Goal: Task Accomplishment & Management: Use online tool/utility

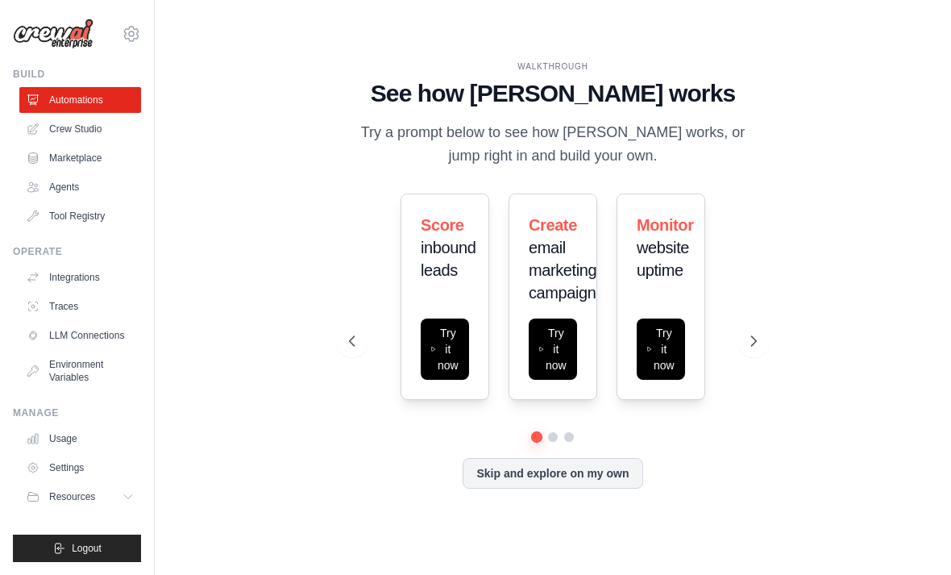
scroll to position [52, 0]
click at [667, 325] on button "Try it now" at bounding box center [661, 348] width 48 height 61
click at [760, 333] on icon at bounding box center [754, 341] width 16 height 16
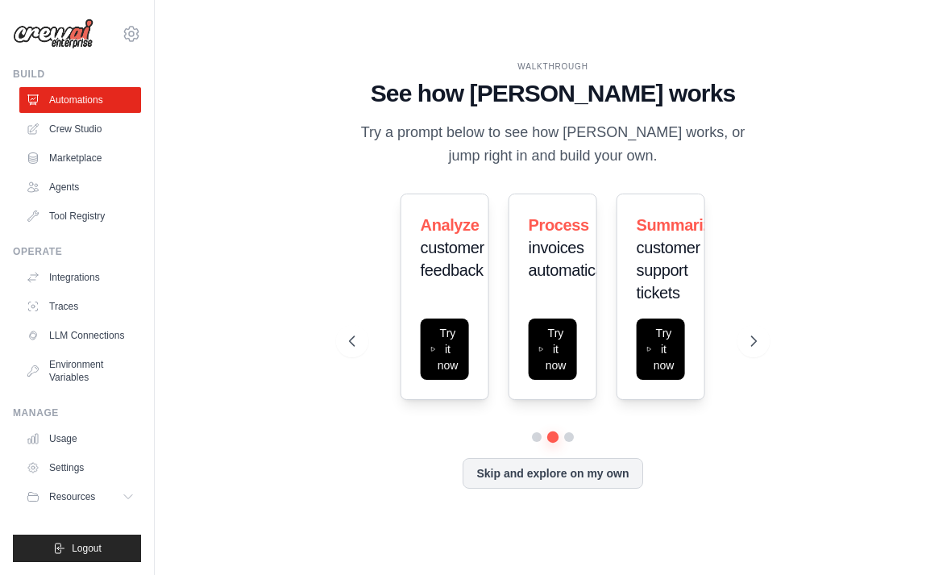
click at [762, 333] on icon at bounding box center [754, 341] width 16 height 16
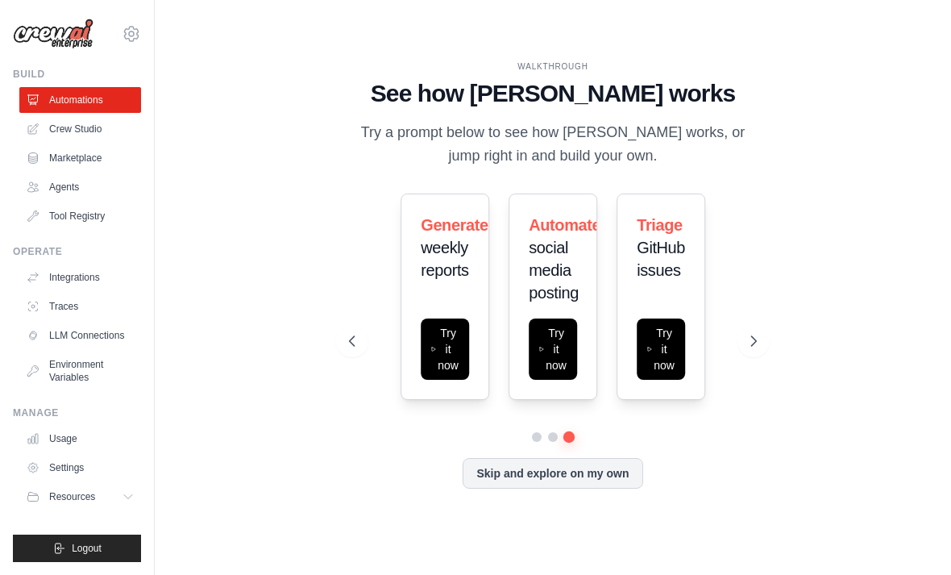
click at [778, 309] on div "WALKTHROUGH See how CrewAI works Try a prompt below to see how CrewAI works, or…" at bounding box center [553, 287] width 745 height 542
click at [752, 333] on icon at bounding box center [754, 341] width 16 height 16
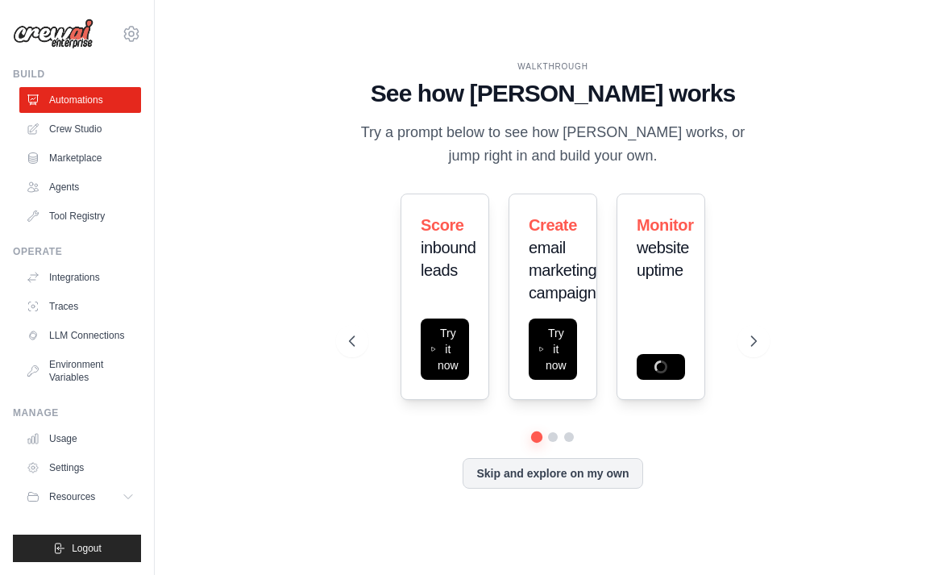
click at [72, 121] on link "Crew Studio" at bounding box center [80, 129] width 122 height 26
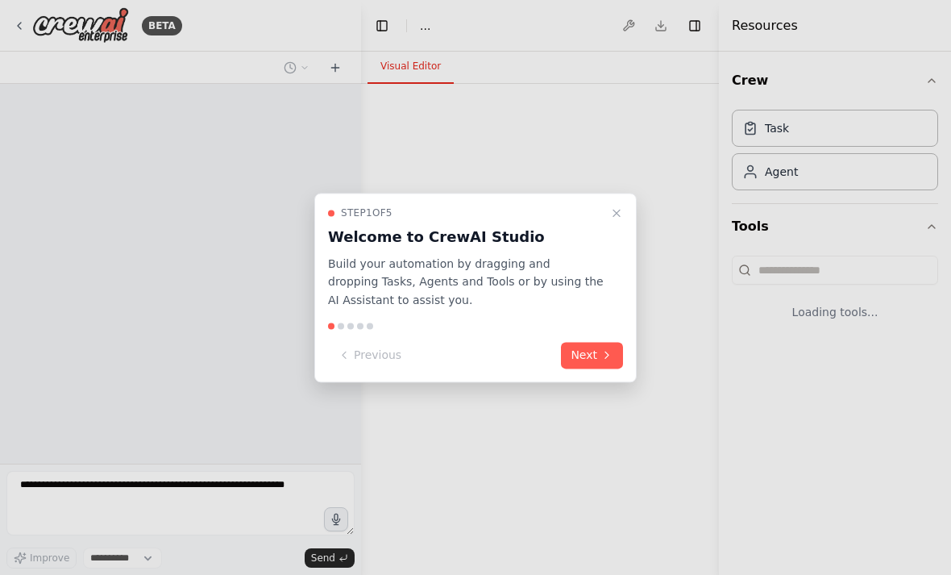
select select "****"
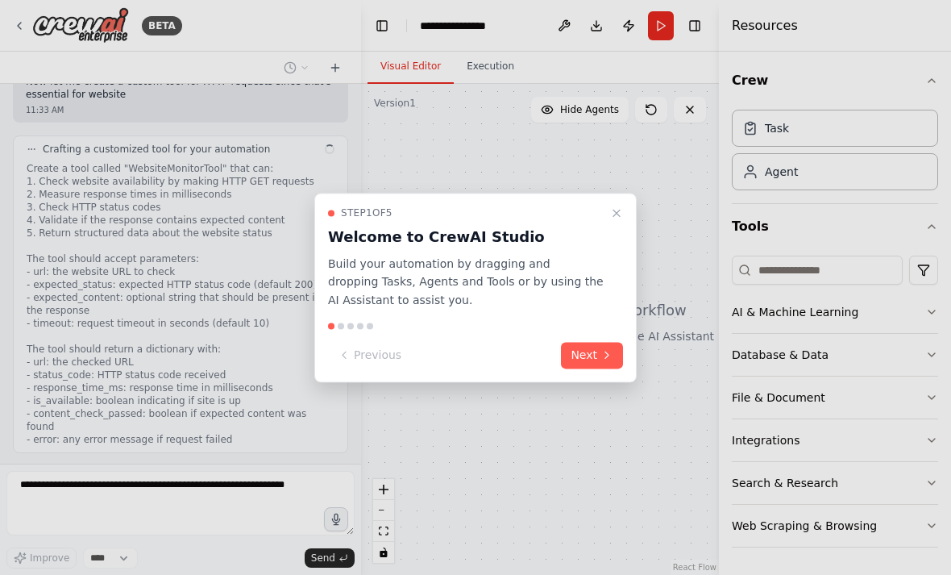
scroll to position [666, 0]
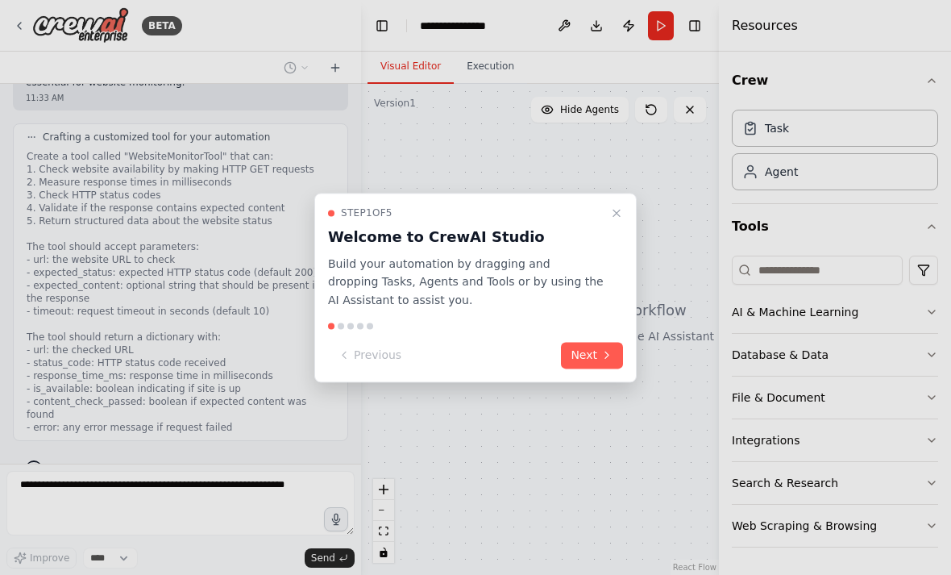
click at [606, 347] on button "Next" at bounding box center [592, 355] width 62 height 27
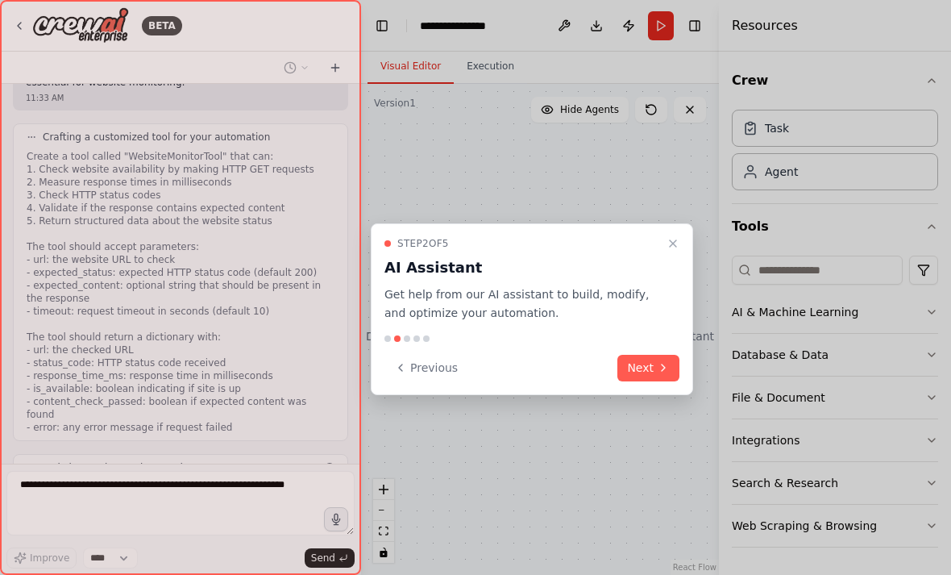
scroll to position [758, 0]
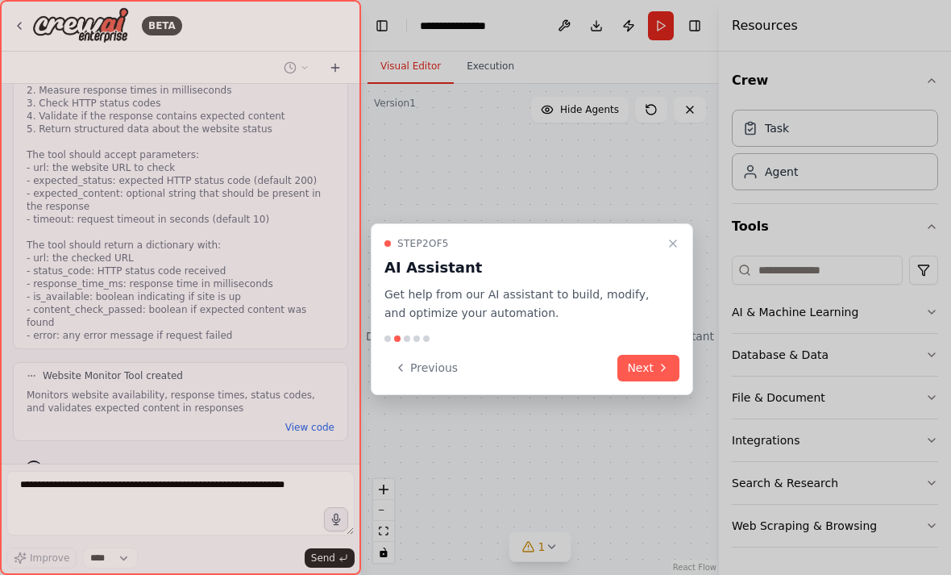
click at [661, 361] on icon at bounding box center [663, 367] width 13 height 13
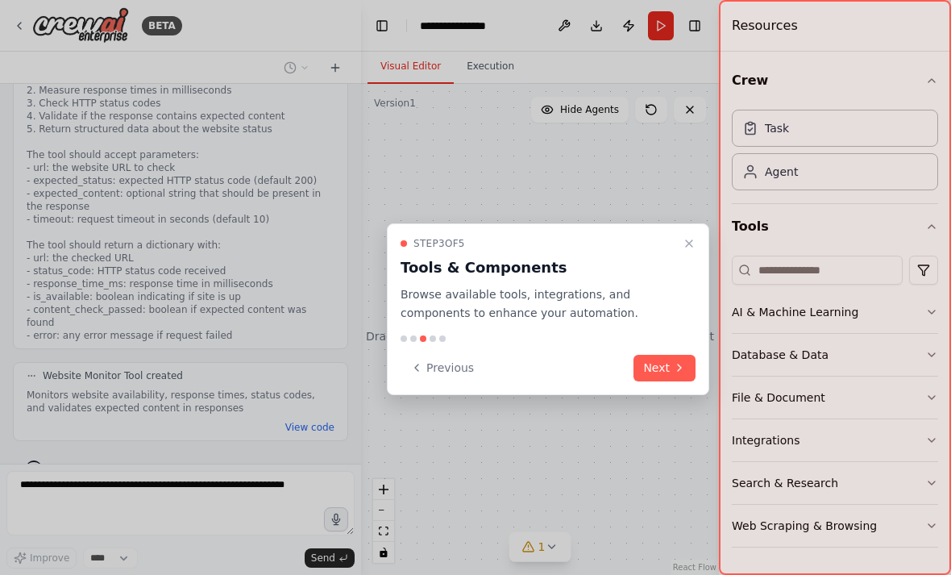
click at [673, 361] on icon at bounding box center [679, 367] width 13 height 13
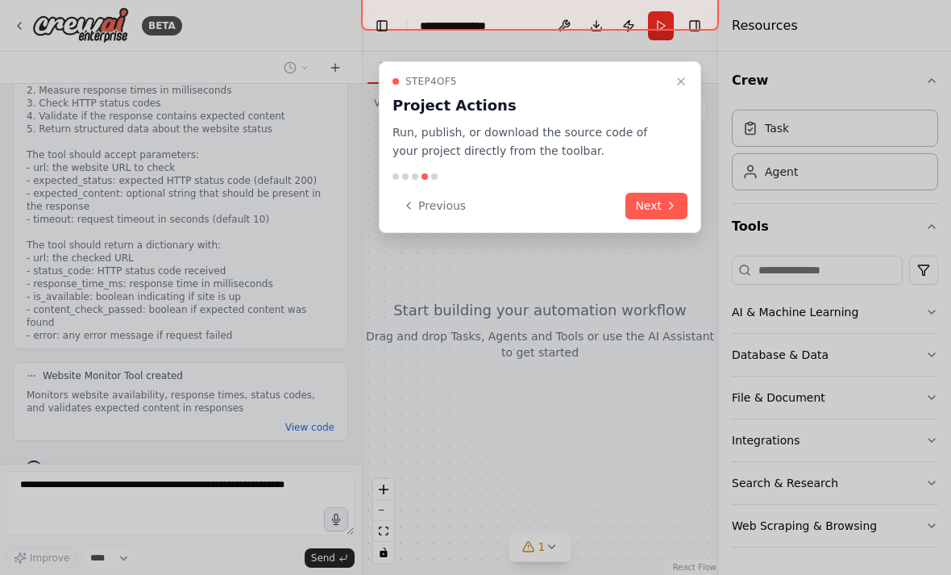
click at [673, 199] on icon at bounding box center [671, 205] width 13 height 13
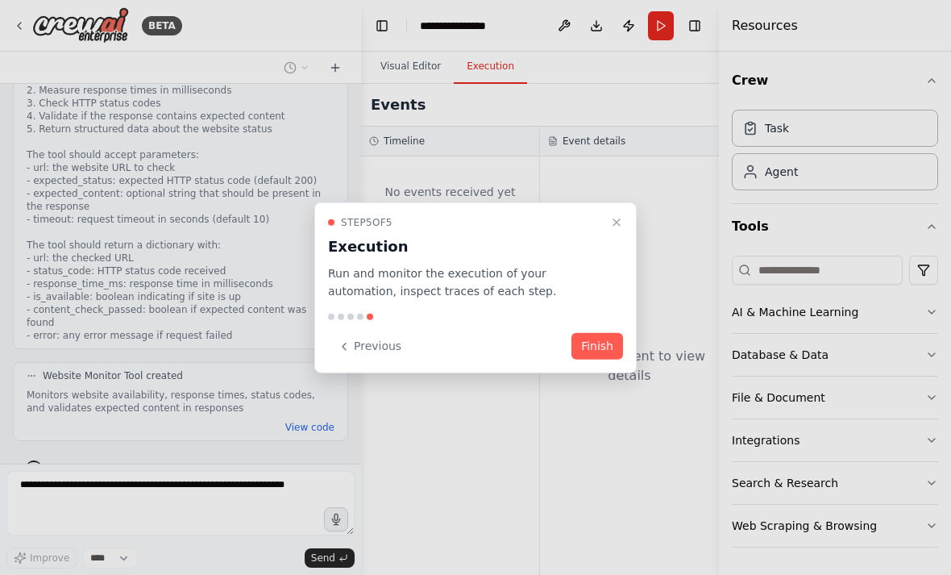
click at [615, 346] on button "Finish" at bounding box center [597, 346] width 52 height 27
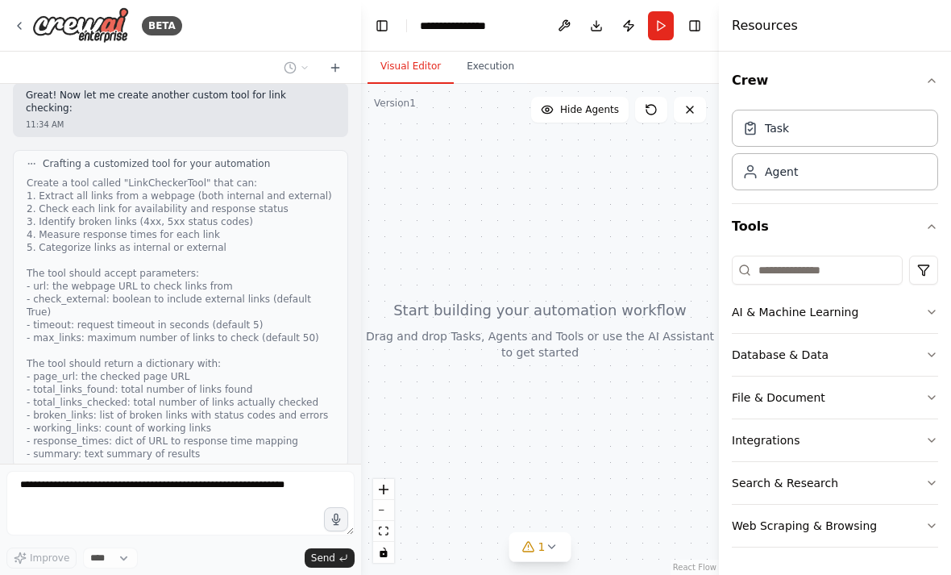
scroll to position [1233, 0]
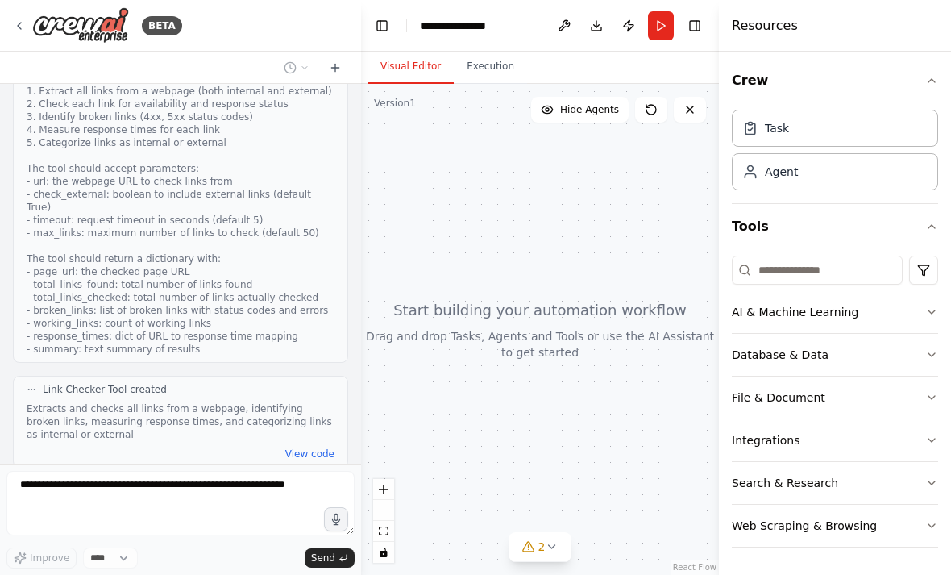
click at [300, 447] on button "View code" at bounding box center [309, 453] width 49 height 13
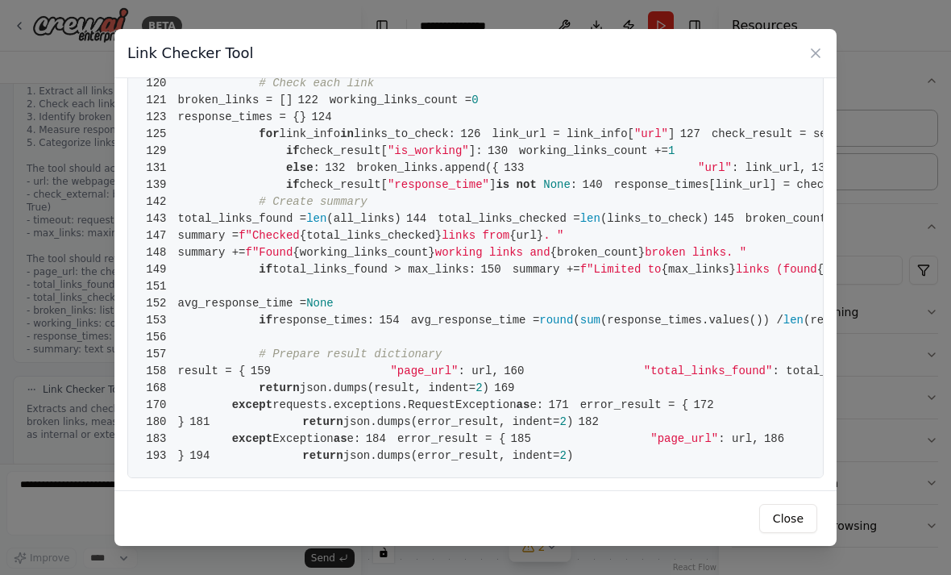
scroll to position [2878, 0]
click at [816, 49] on icon at bounding box center [816, 53] width 8 height 8
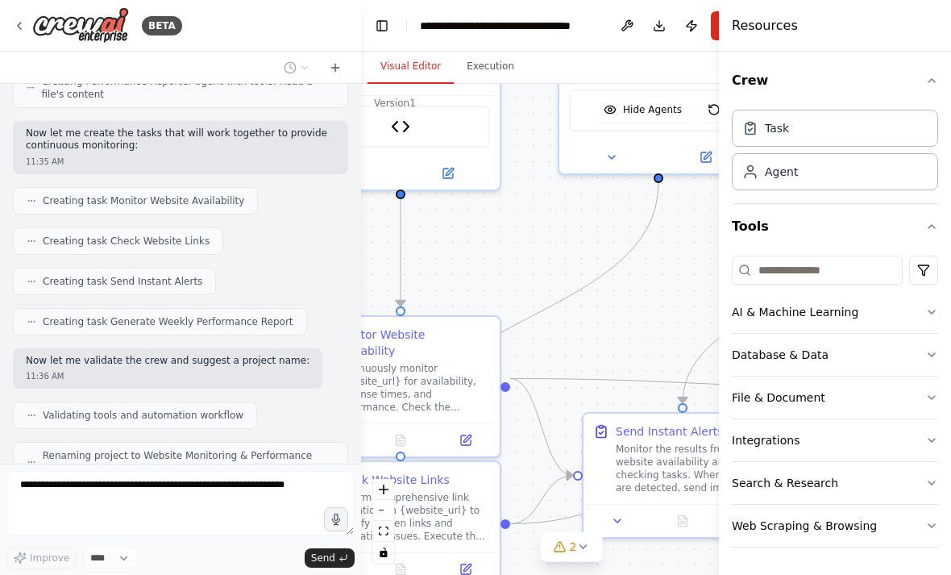
scroll to position [0, 0]
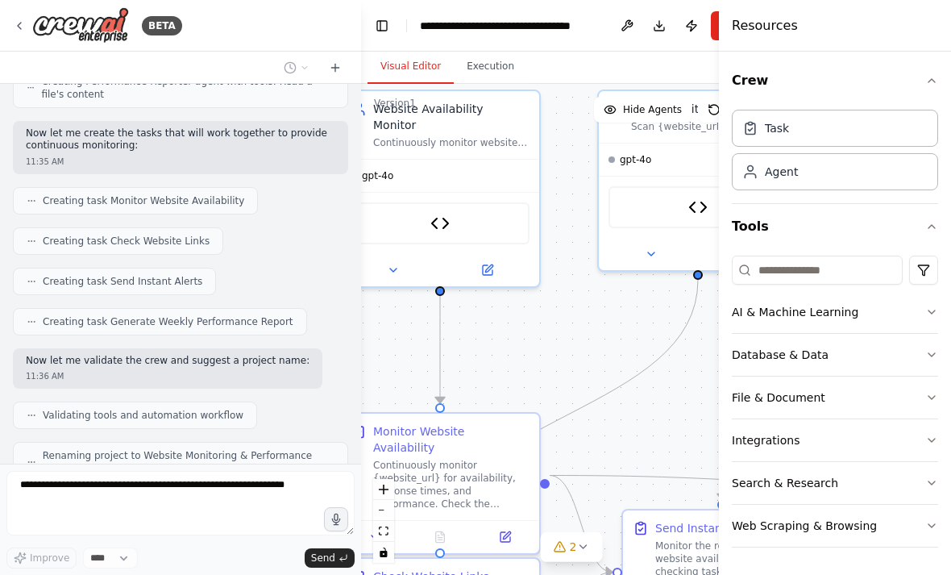
click at [388, 23] on button "Toggle Left Sidebar" at bounding box center [382, 26] width 23 height 23
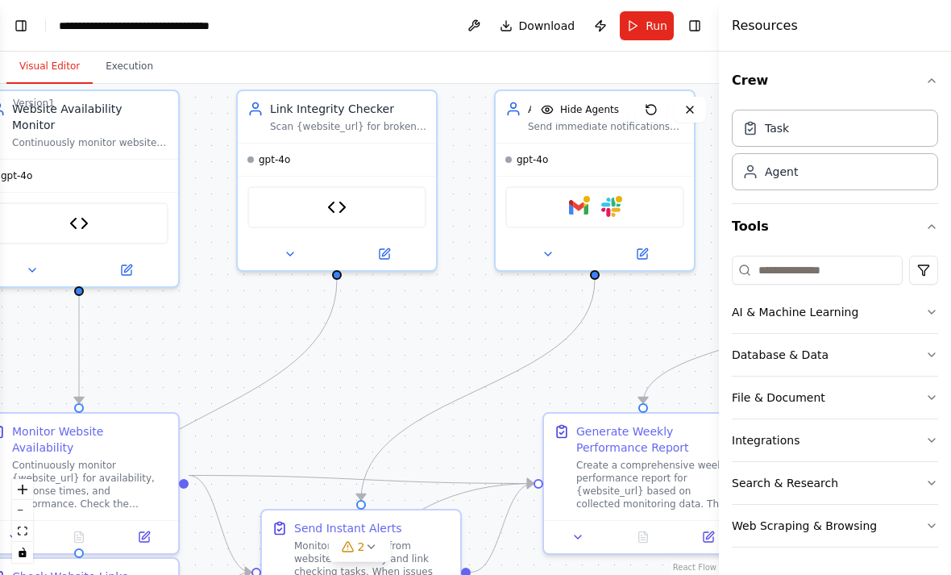
click at [130, 68] on button "Execution" at bounding box center [129, 67] width 73 height 34
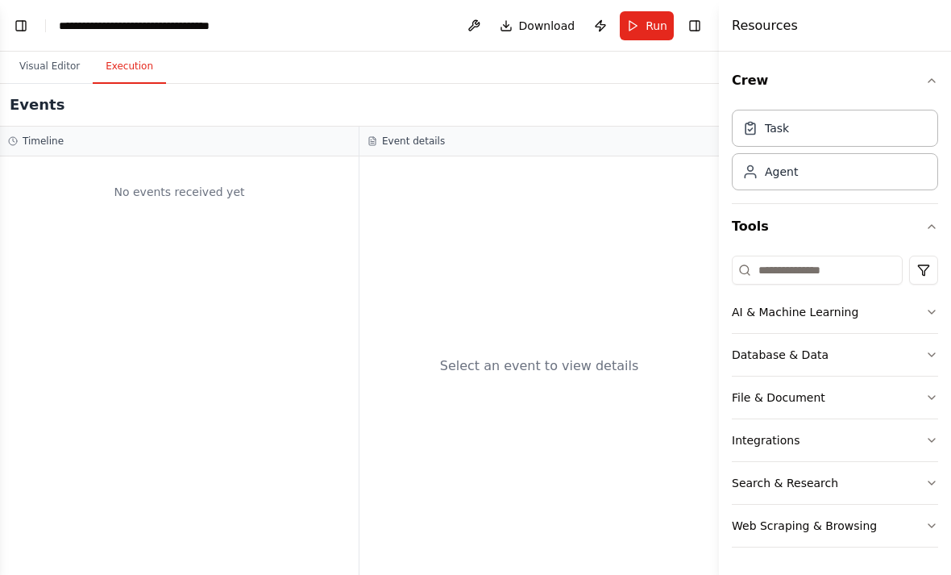
click at [52, 61] on button "Visual Editor" at bounding box center [49, 67] width 86 height 34
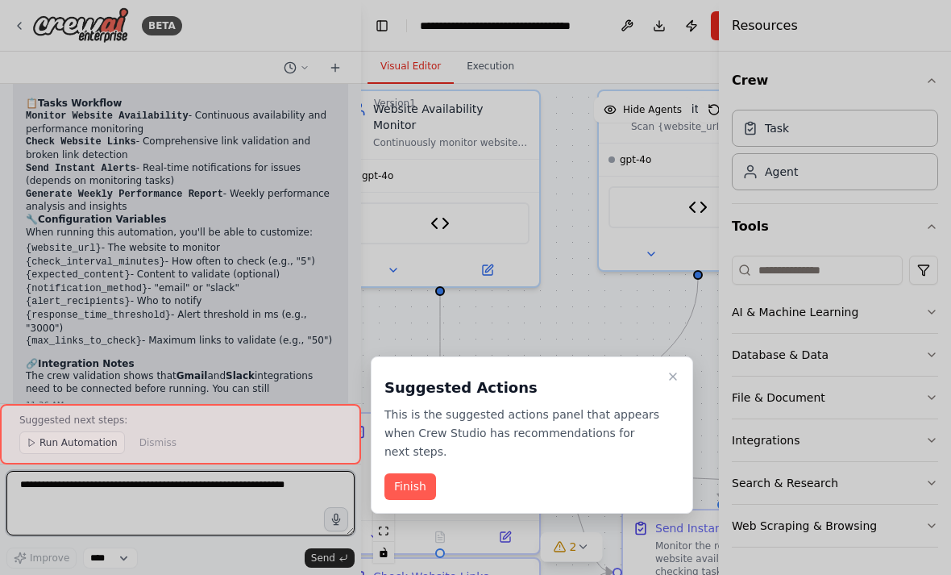
scroll to position [2492, 0]
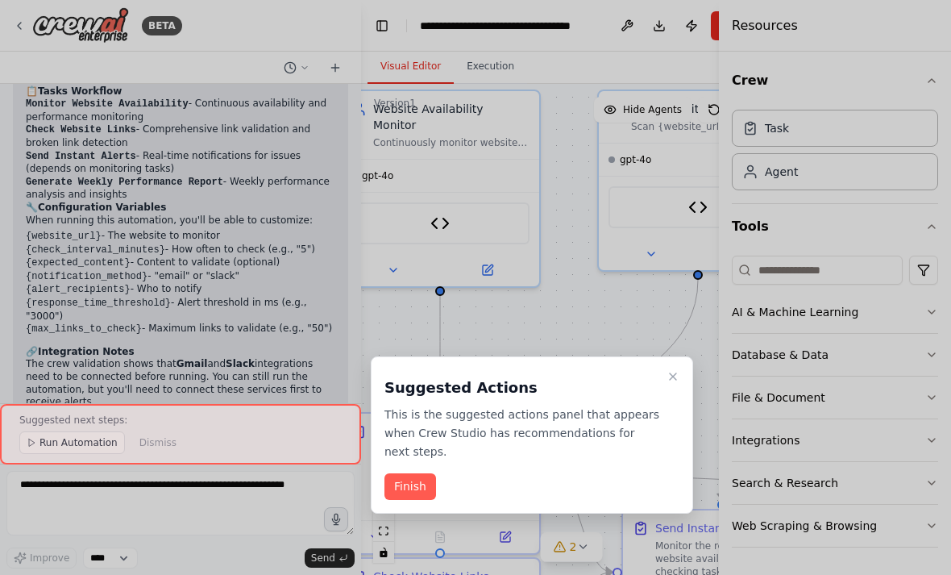
click at [422, 485] on button "Finish" at bounding box center [410, 486] width 52 height 27
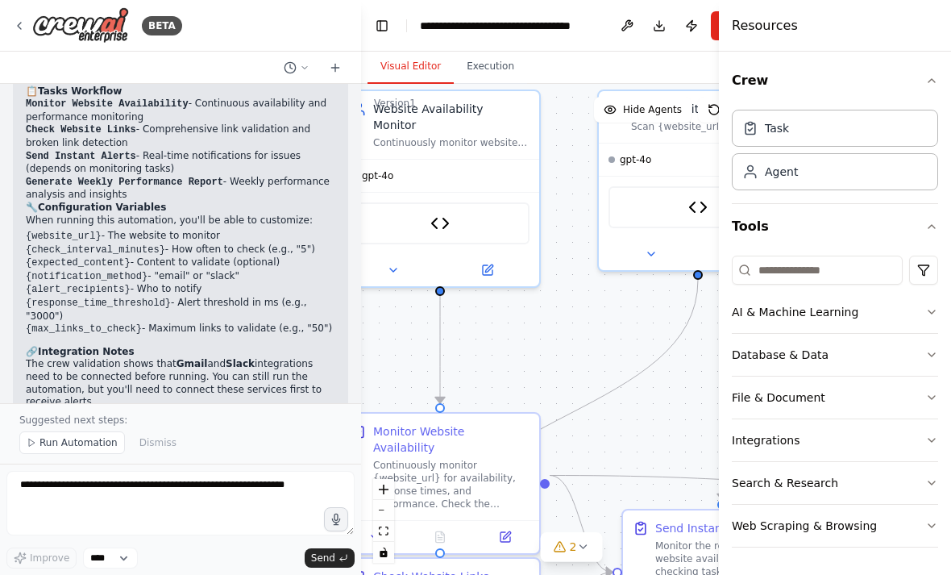
click at [64, 454] on button "Run Automation" at bounding box center [72, 442] width 106 height 23
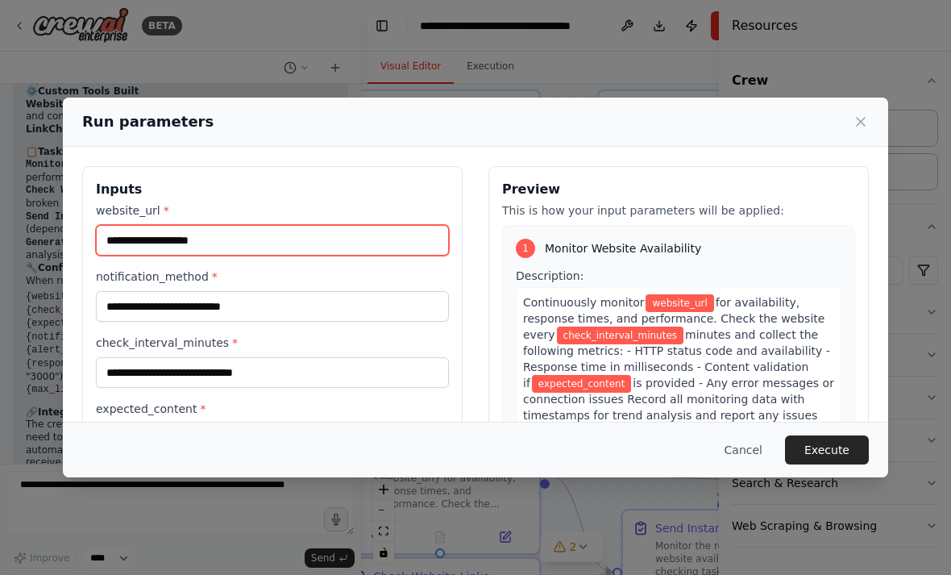
click at [398, 233] on input "website_url *" at bounding box center [272, 240] width 353 height 31
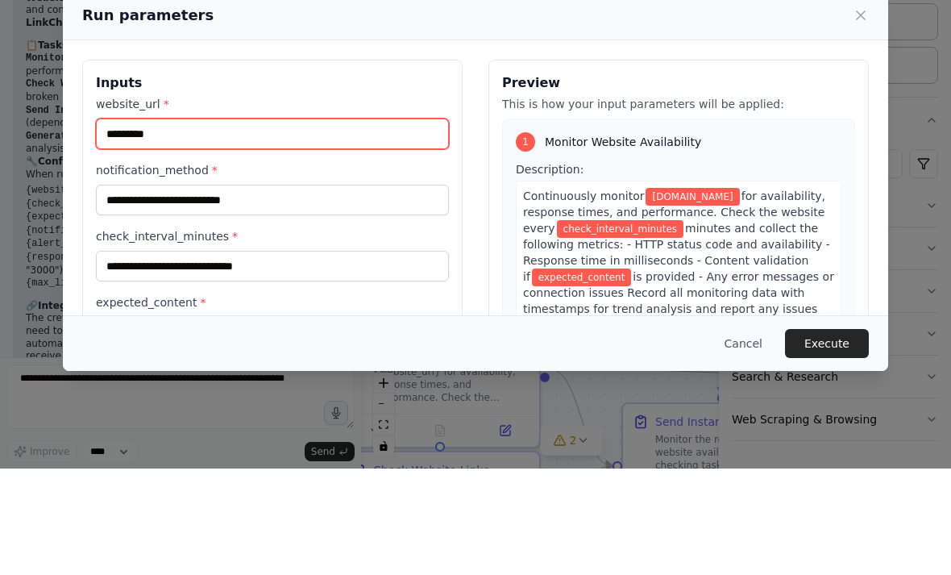
type input "*********"
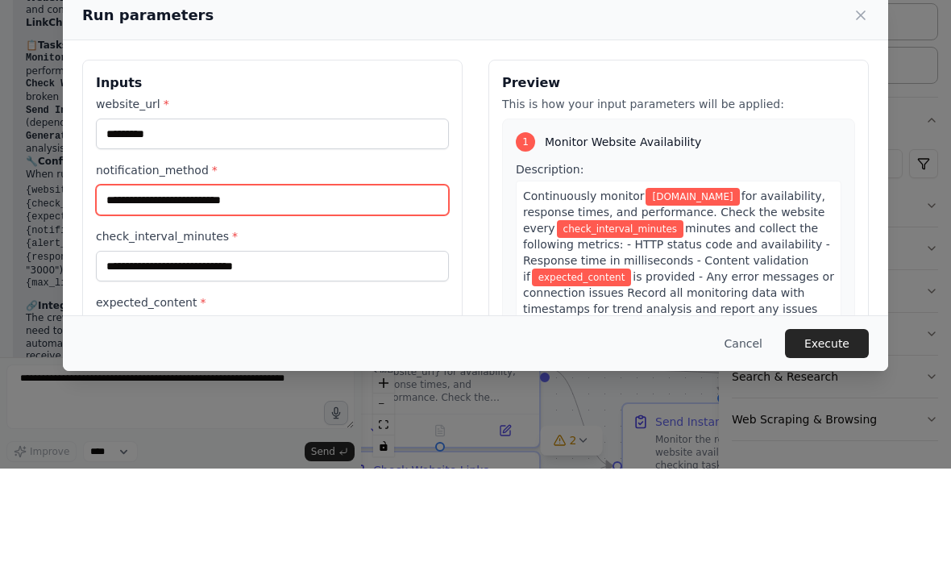
click at [132, 291] on input "notification_method *" at bounding box center [272, 306] width 353 height 31
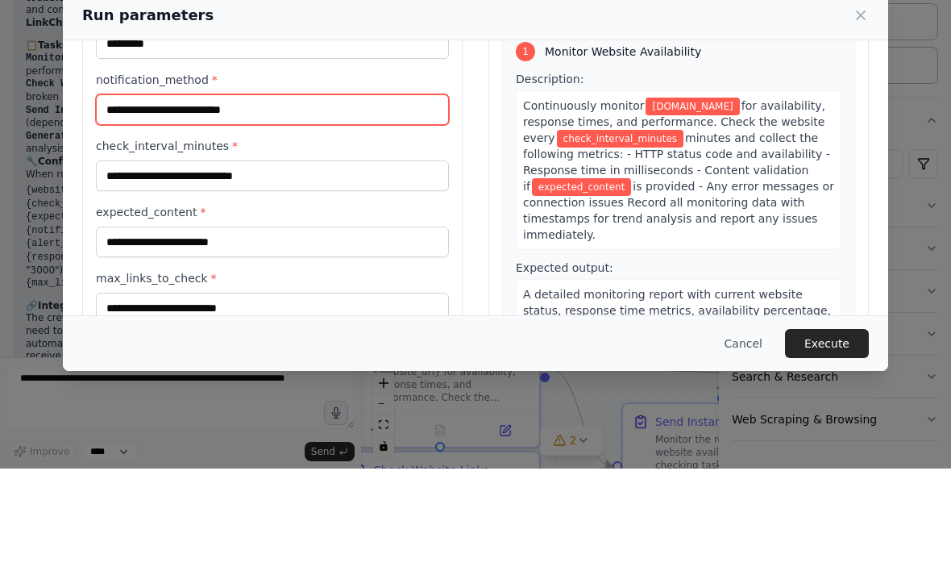
scroll to position [89, 0]
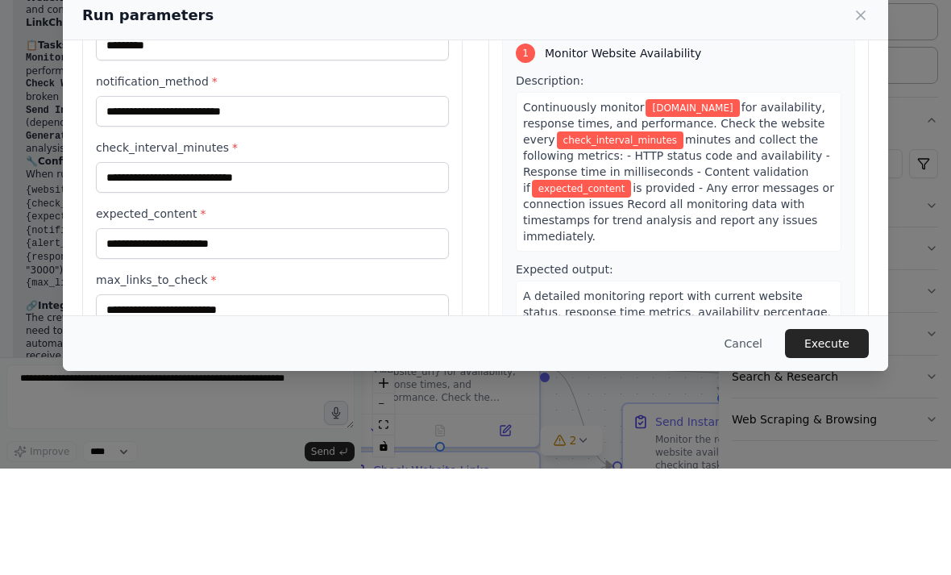
click at [120, 246] on label "check_interval_minutes *" at bounding box center [272, 254] width 353 height 16
click at [120, 268] on input "check_interval_minutes *" at bounding box center [272, 283] width 353 height 31
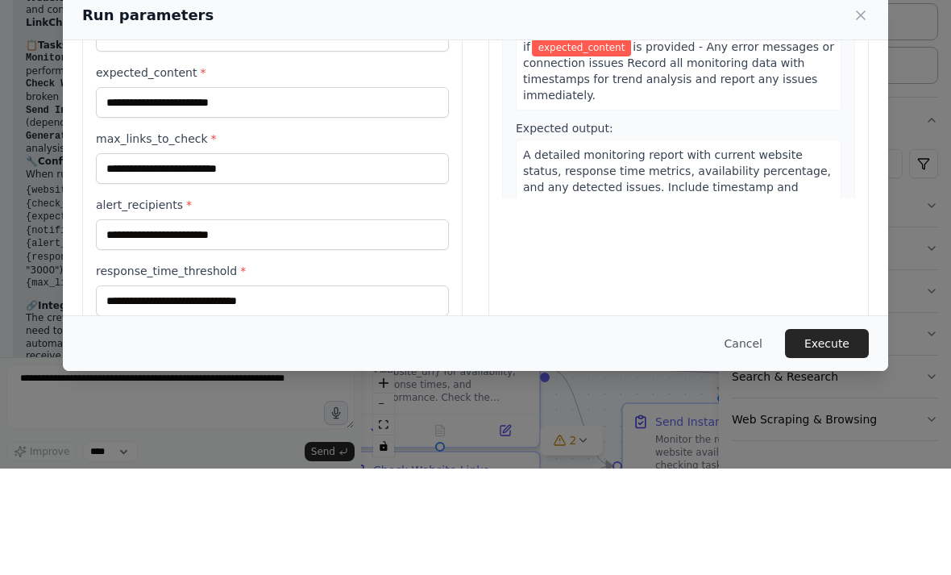
scroll to position [52, 0]
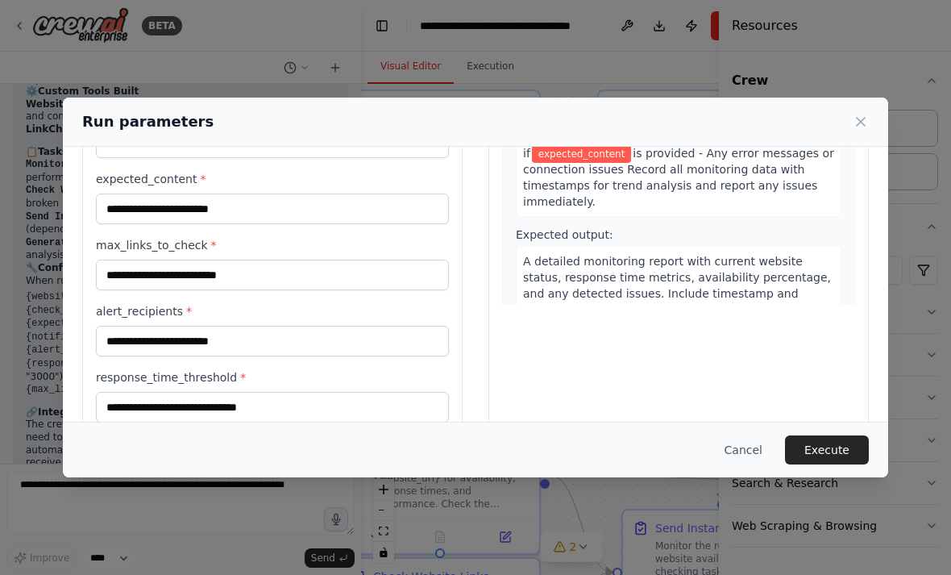
click at [844, 463] on button "Execute" at bounding box center [827, 449] width 84 height 29
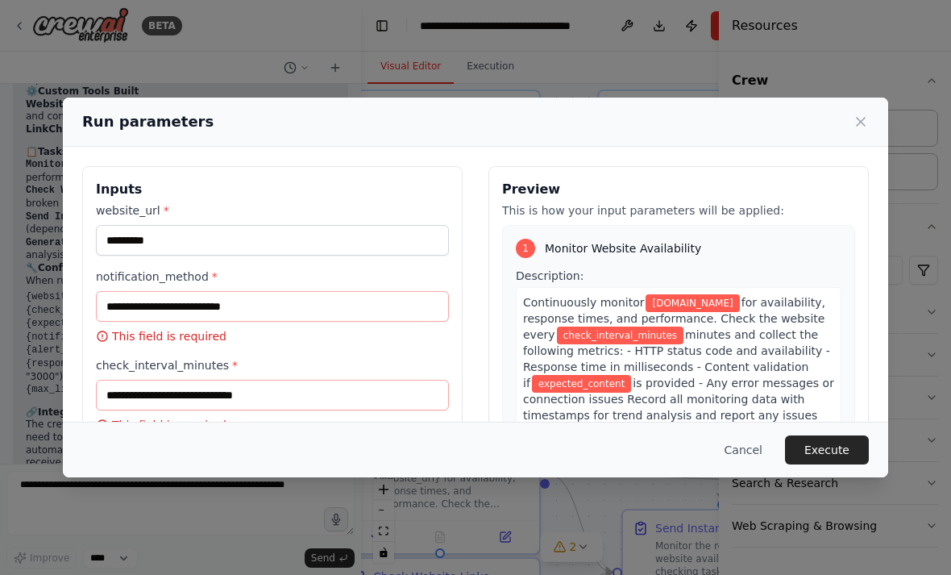
scroll to position [0, 0]
click at [165, 291] on input "notification_method *" at bounding box center [272, 306] width 353 height 31
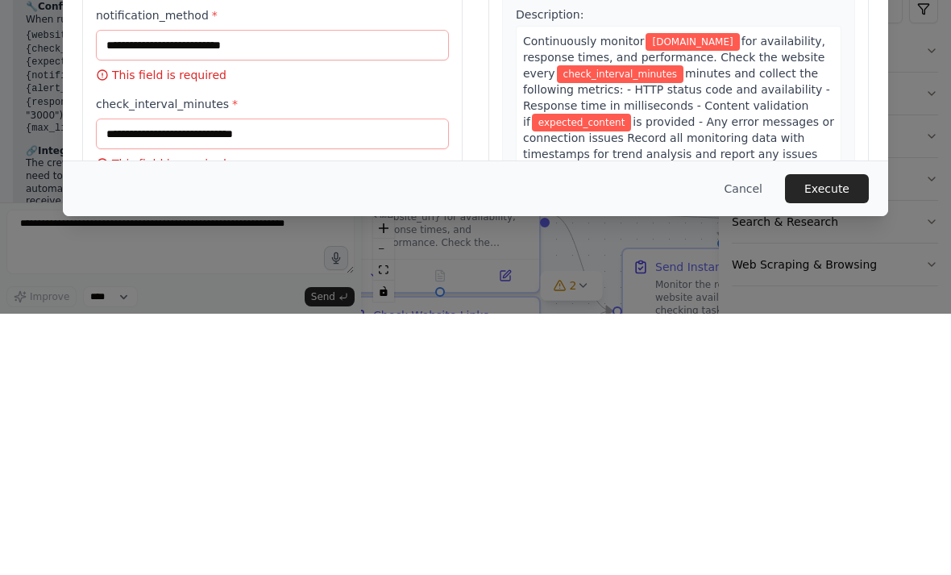
click at [753, 435] on button "Cancel" at bounding box center [744, 449] width 64 height 29
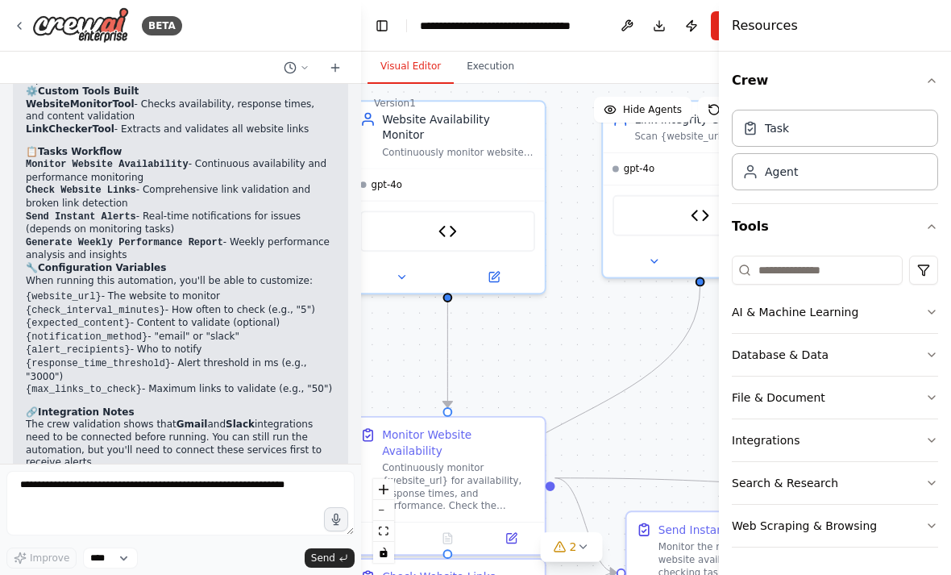
click at [500, 50] on button "Execution" at bounding box center [490, 67] width 73 height 34
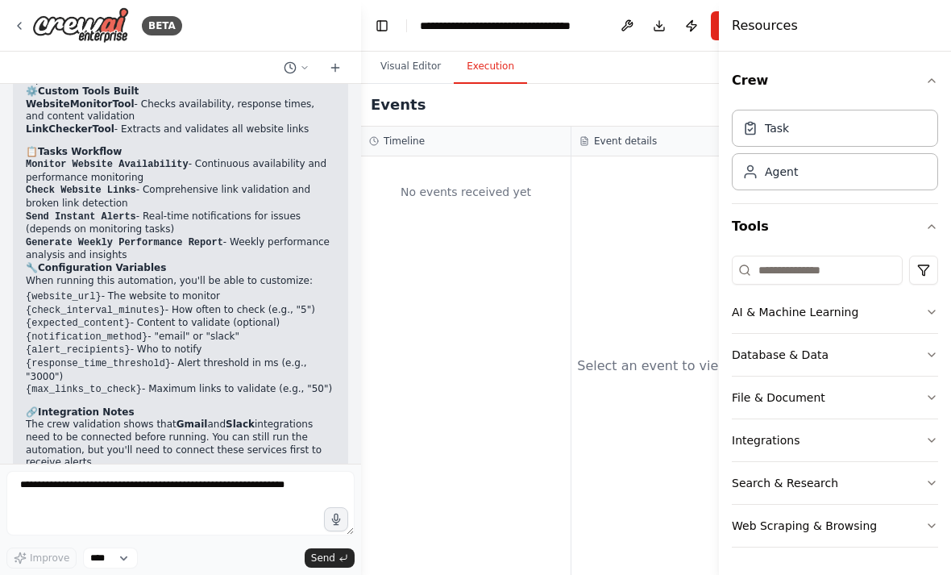
click at [430, 50] on button "Visual Editor" at bounding box center [411, 67] width 86 height 34
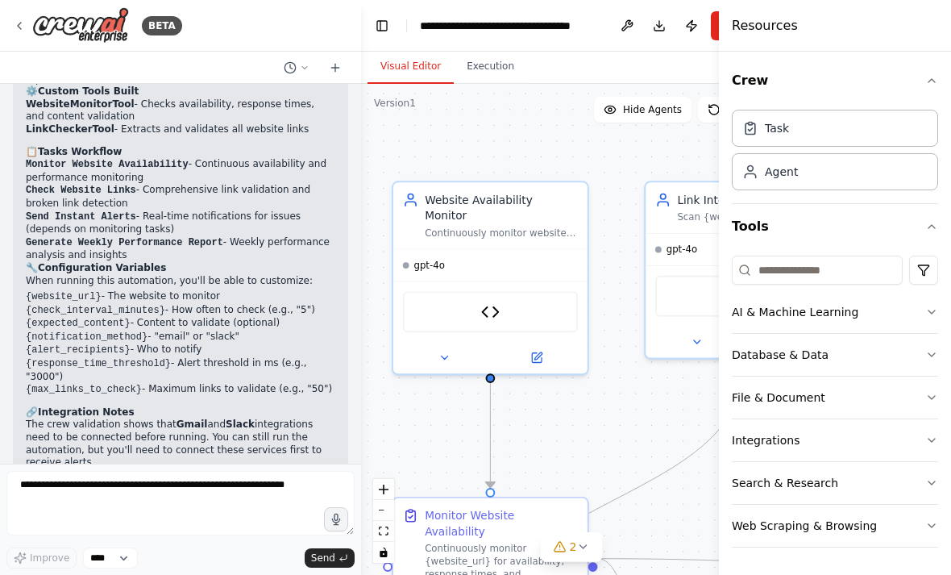
click at [663, 97] on button "Hide Agents" at bounding box center [643, 110] width 98 height 26
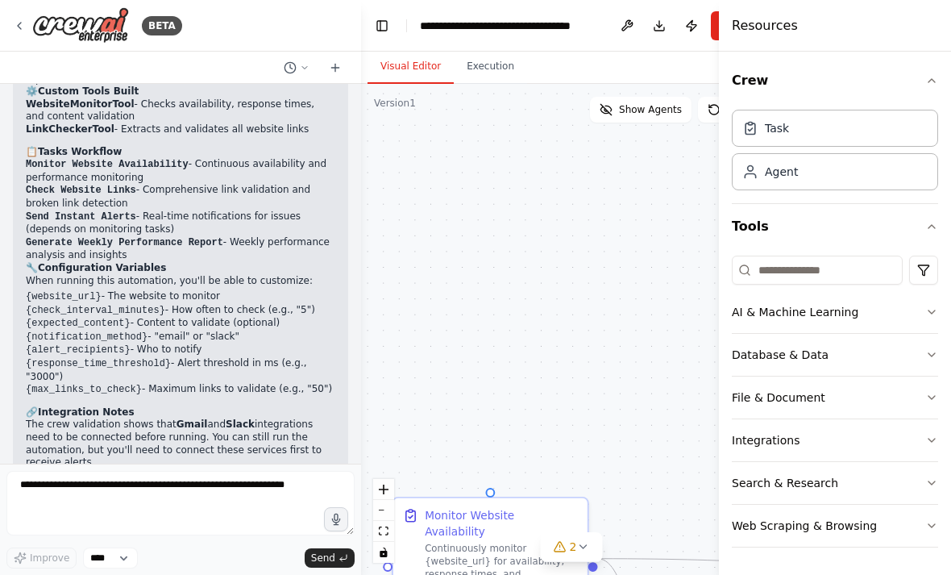
click at [662, 103] on span "Show Agents" at bounding box center [650, 109] width 63 height 13
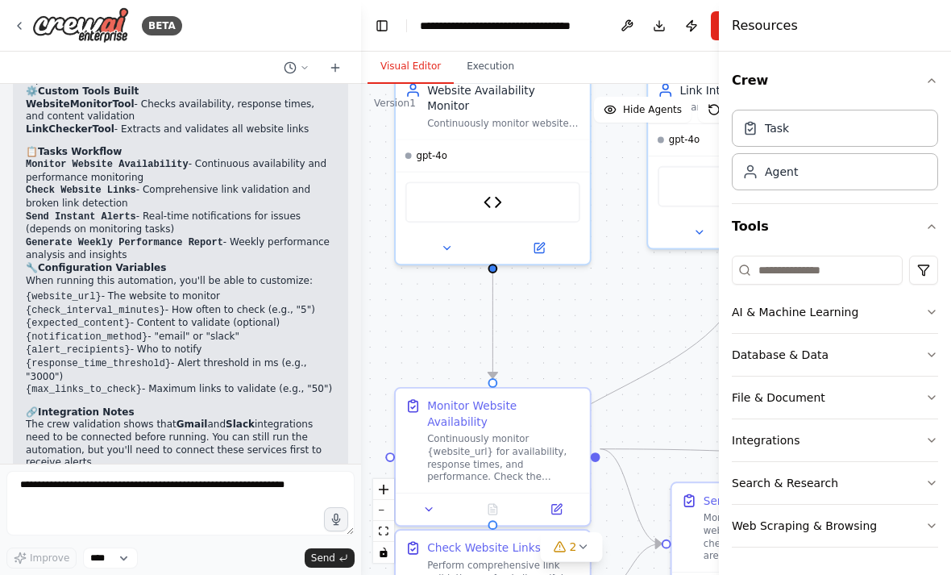
click at [552, 433] on div "Continuously monitor {website_url} for availability, response times, and perfor…" at bounding box center [503, 458] width 153 height 51
click at [561, 433] on div "Continuously monitor {website_url} for availability, response times, and perfor…" at bounding box center [503, 458] width 153 height 51
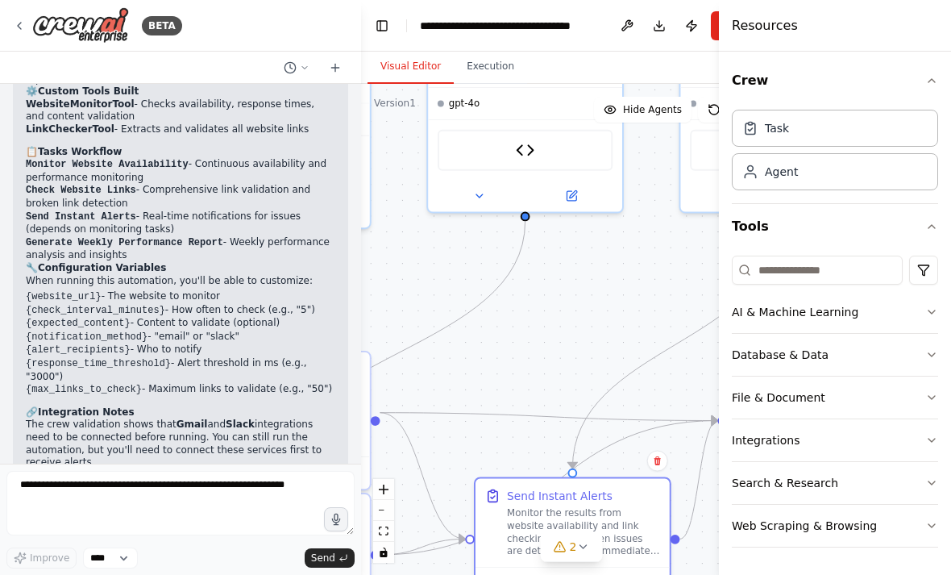
scroll to position [52, 0]
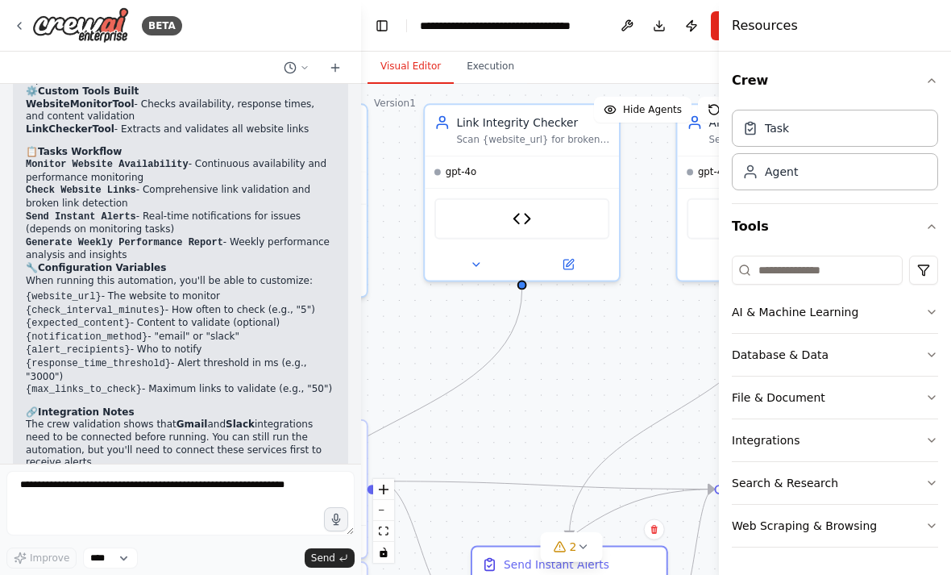
click at [33, 26] on img at bounding box center [80, 25] width 97 height 36
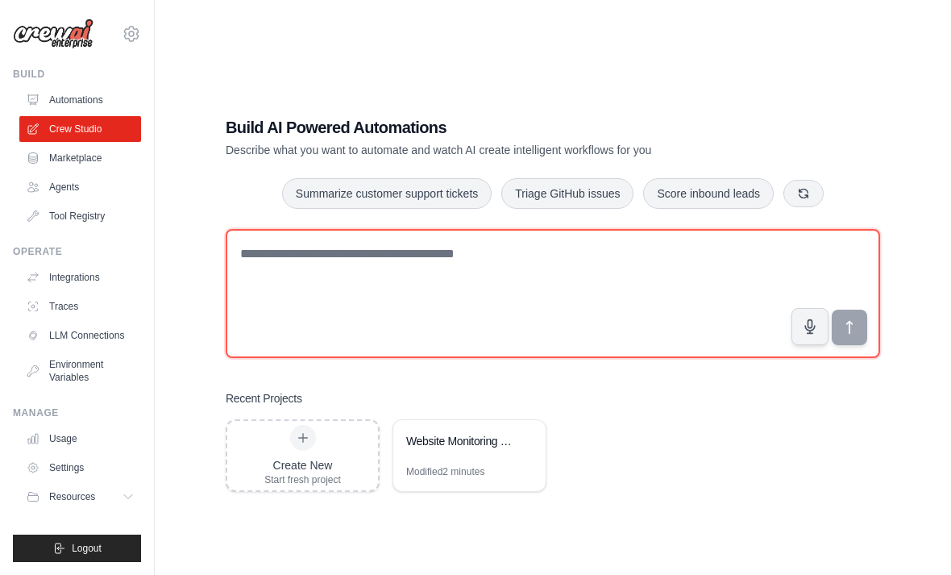
click at [800, 272] on textarea at bounding box center [553, 293] width 654 height 129
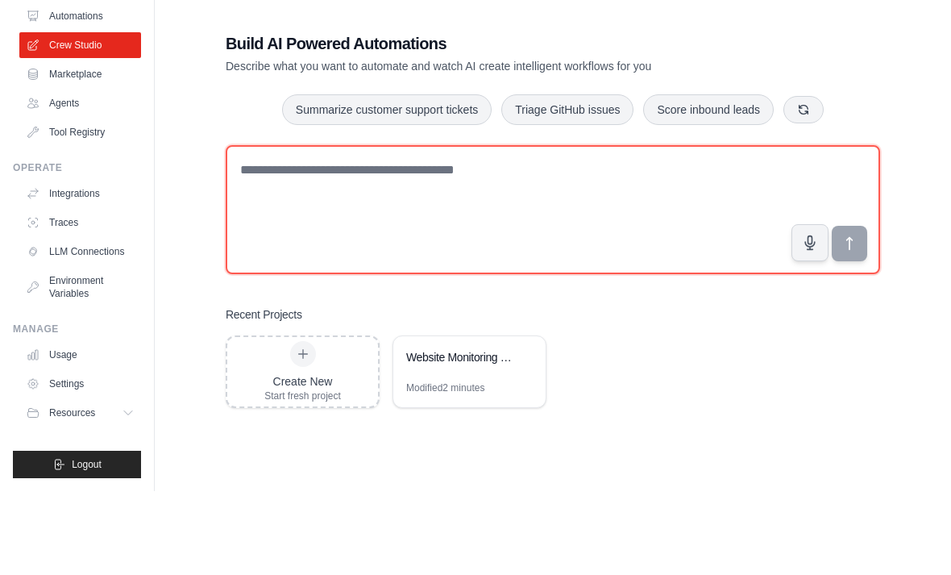
click at [758, 229] on textarea at bounding box center [553, 293] width 654 height 129
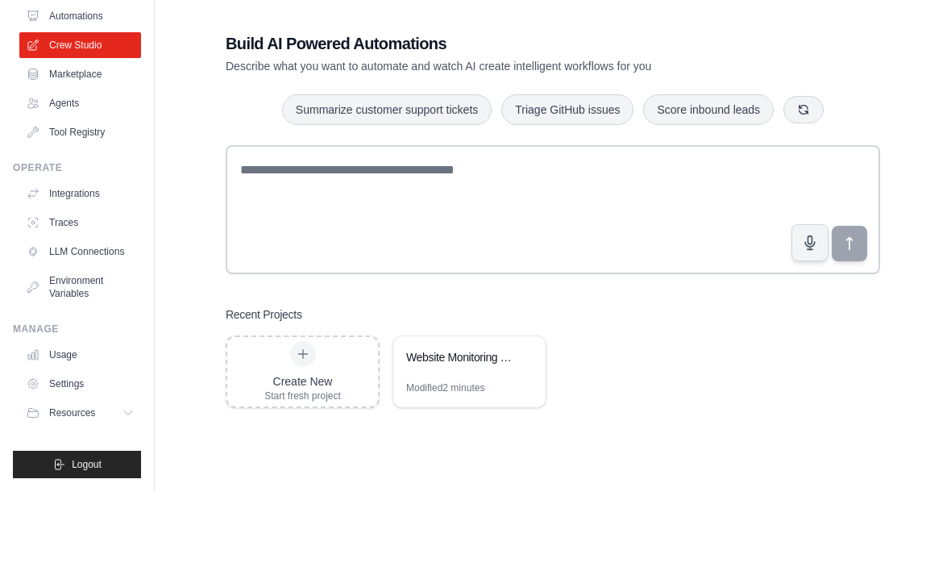
scroll to position [84, 0]
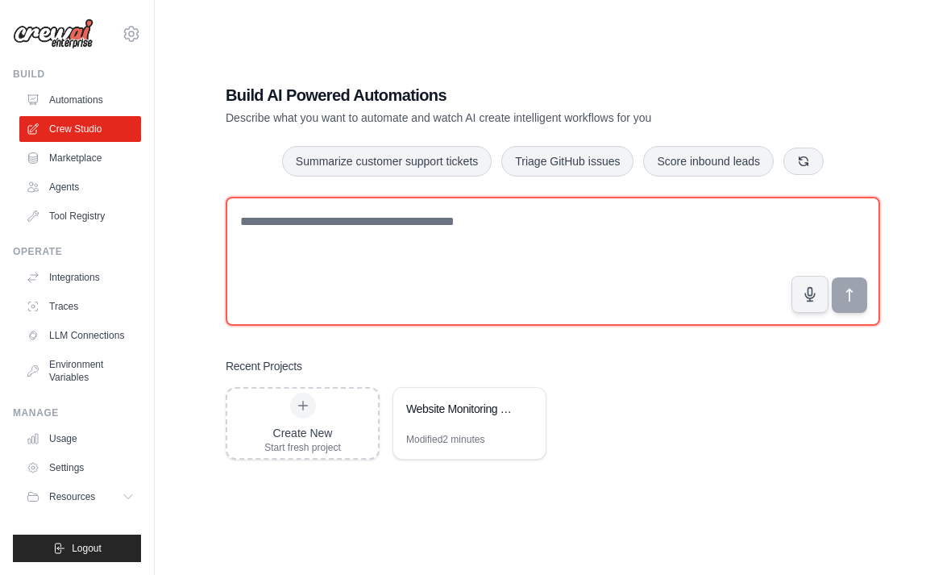
click at [679, 198] on textarea at bounding box center [553, 261] width 654 height 129
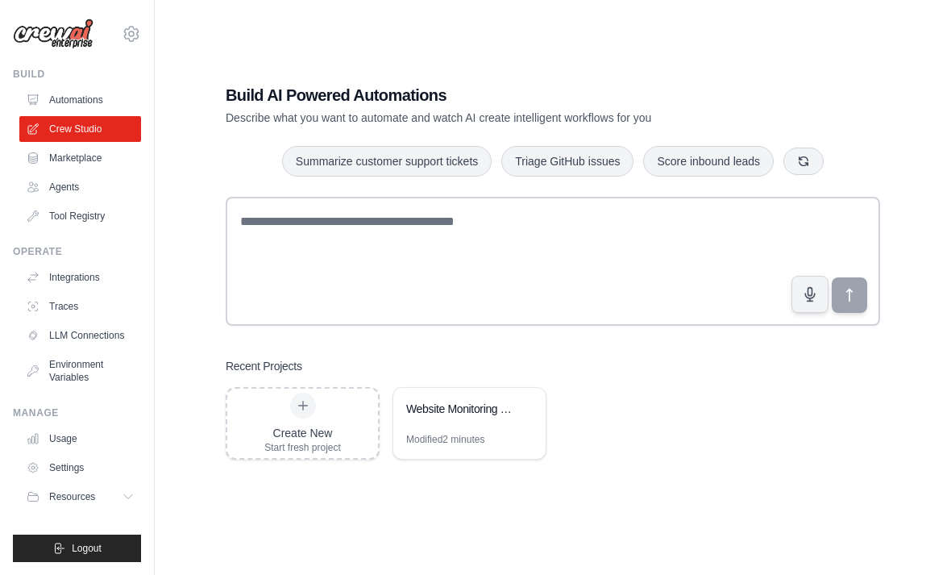
click at [79, 216] on link "Tool Registry" at bounding box center [80, 216] width 122 height 26
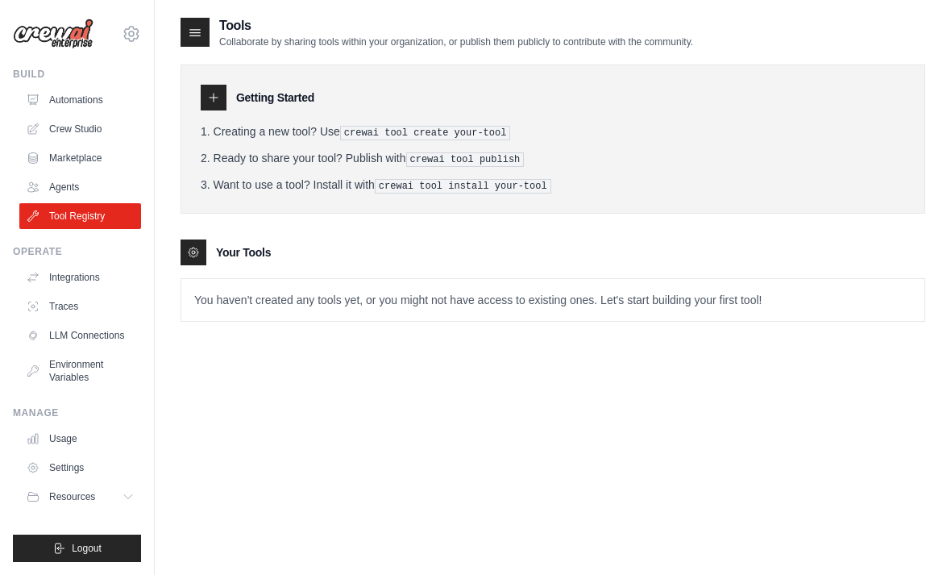
click at [490, 131] on pre "crewai tool create your-tool" at bounding box center [425, 133] width 171 height 15
click at [314, 131] on li "Creating a new tool? Use crewai tool create your-tool" at bounding box center [553, 131] width 704 height 17
click at [241, 248] on h3 "Your Tools" at bounding box center [243, 252] width 55 height 16
click at [748, 291] on p "You haven't created any tools yet, or you might not have access to existing one…" at bounding box center [552, 300] width 743 height 42
click at [186, 260] on div at bounding box center [194, 252] width 26 height 26
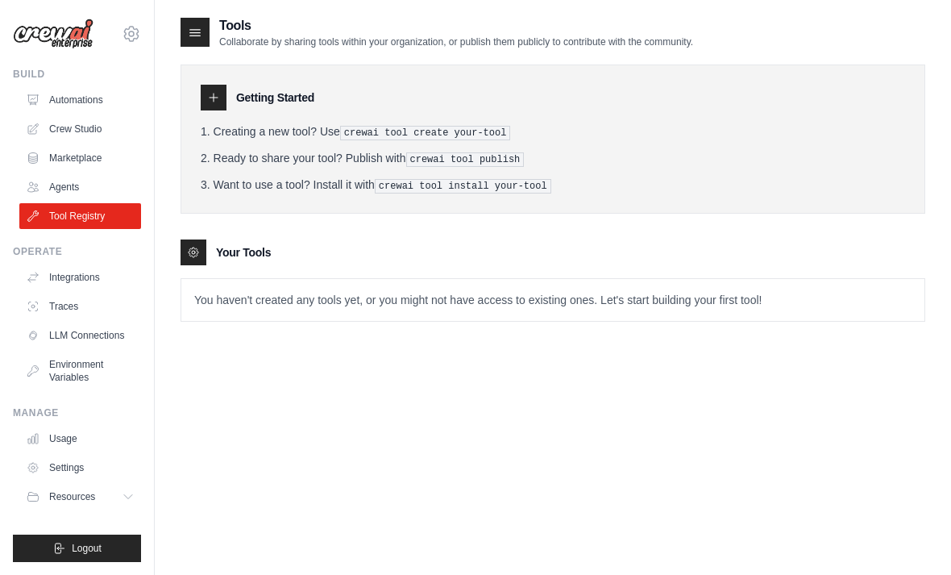
click at [190, 248] on icon at bounding box center [194, 252] width 10 height 10
click at [69, 191] on link "Agents" at bounding box center [80, 187] width 122 height 26
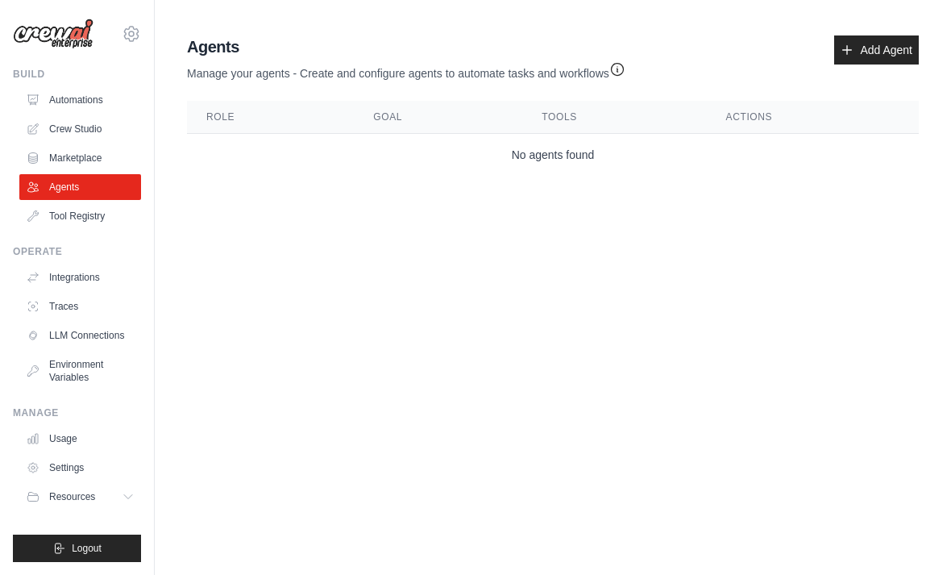
click at [73, 160] on link "Marketplace" at bounding box center [80, 158] width 122 height 26
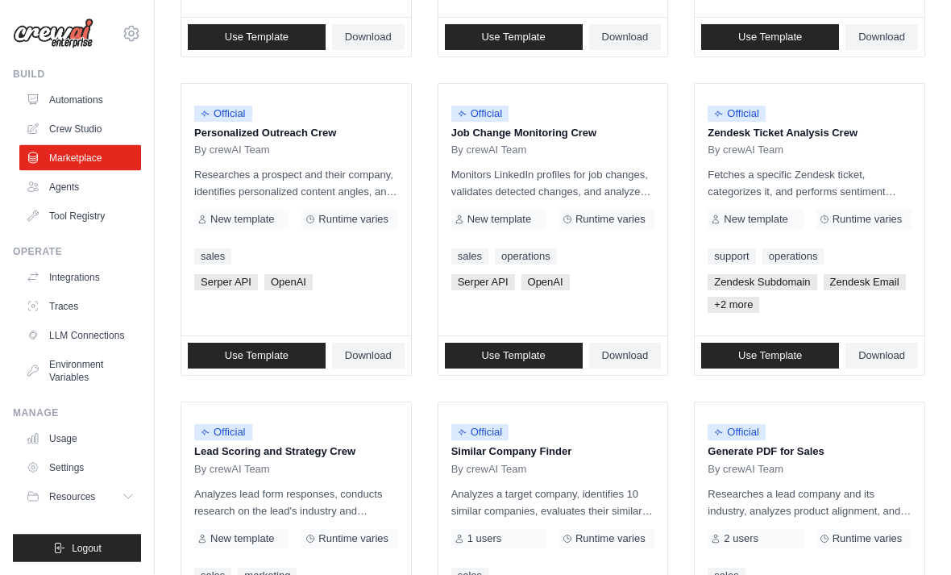
scroll to position [910, 0]
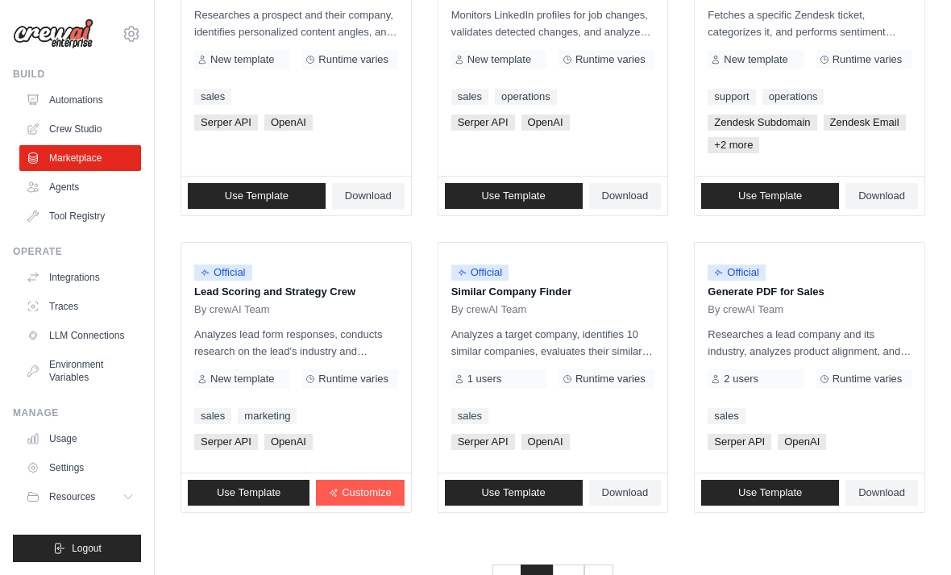
click at [571, 574] on link "2" at bounding box center [568, 578] width 32 height 29
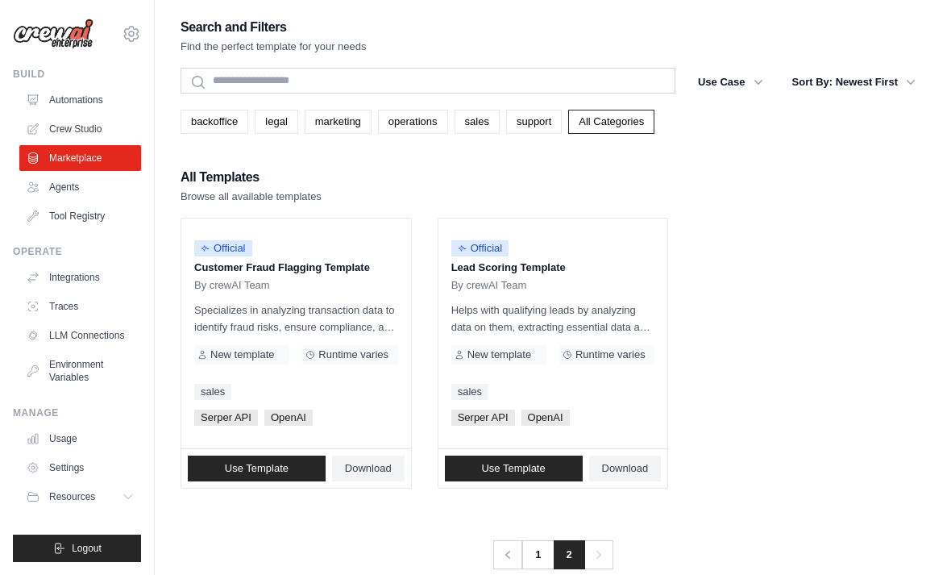
click at [542, 558] on link "1" at bounding box center [537, 554] width 32 height 29
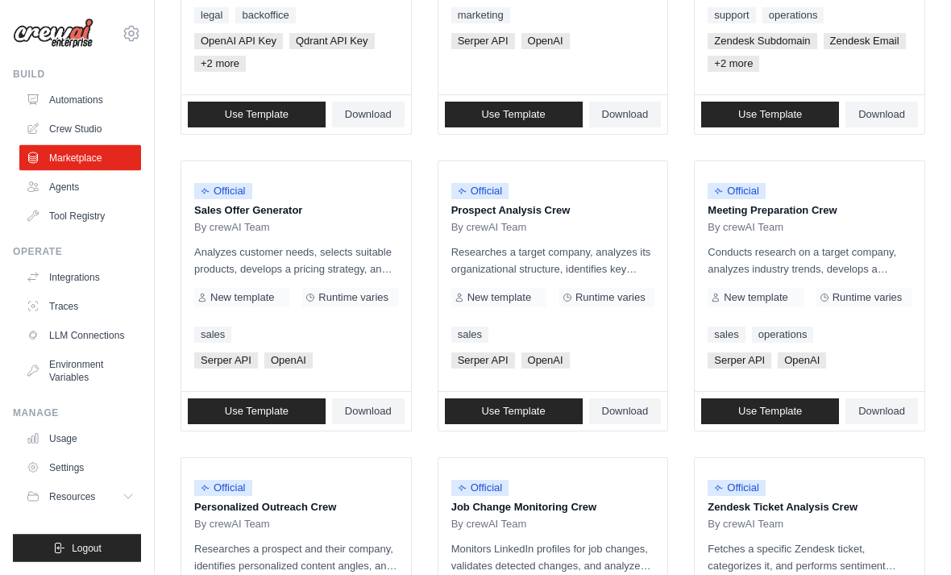
scroll to position [378, 0]
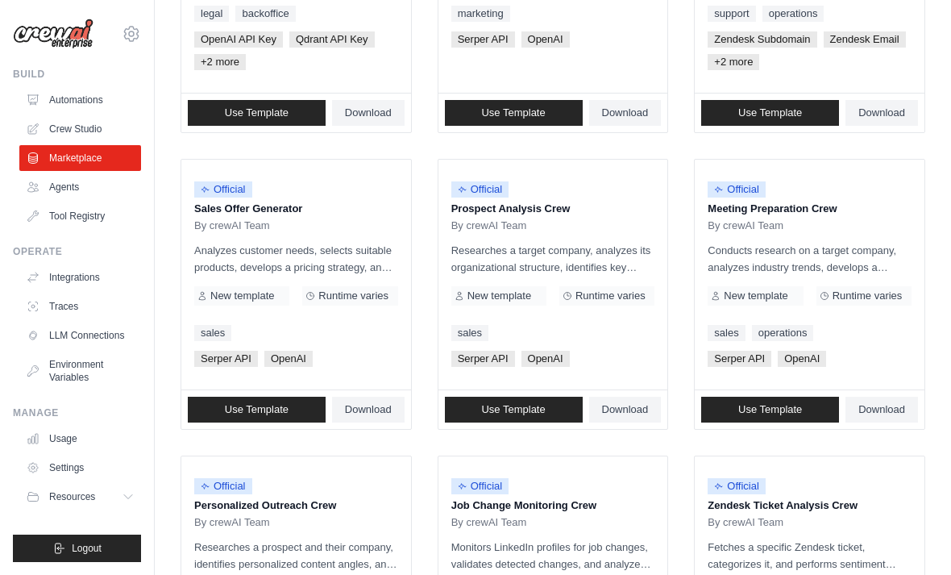
click at [554, 411] on link "Use Template" at bounding box center [514, 410] width 138 height 26
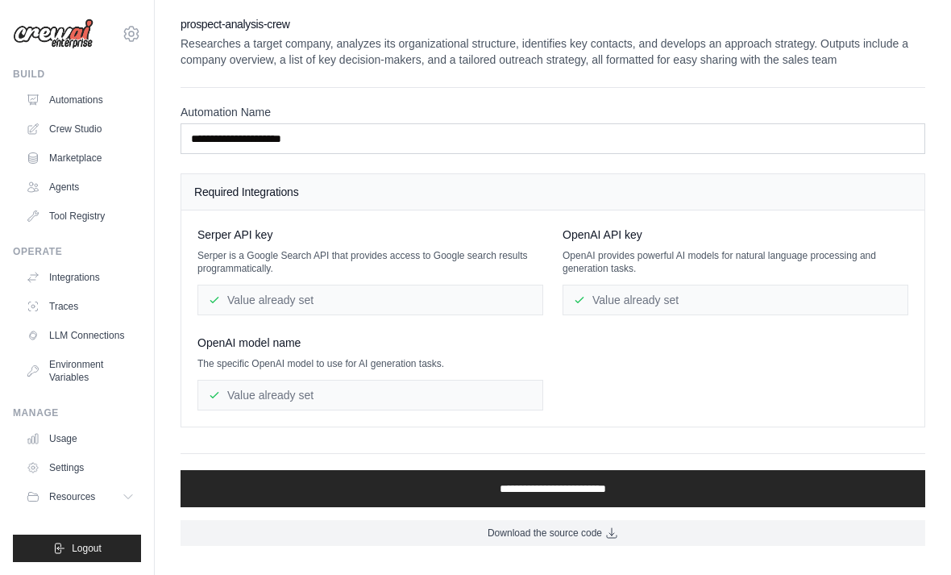
click at [772, 492] on input "**********" at bounding box center [553, 488] width 745 height 37
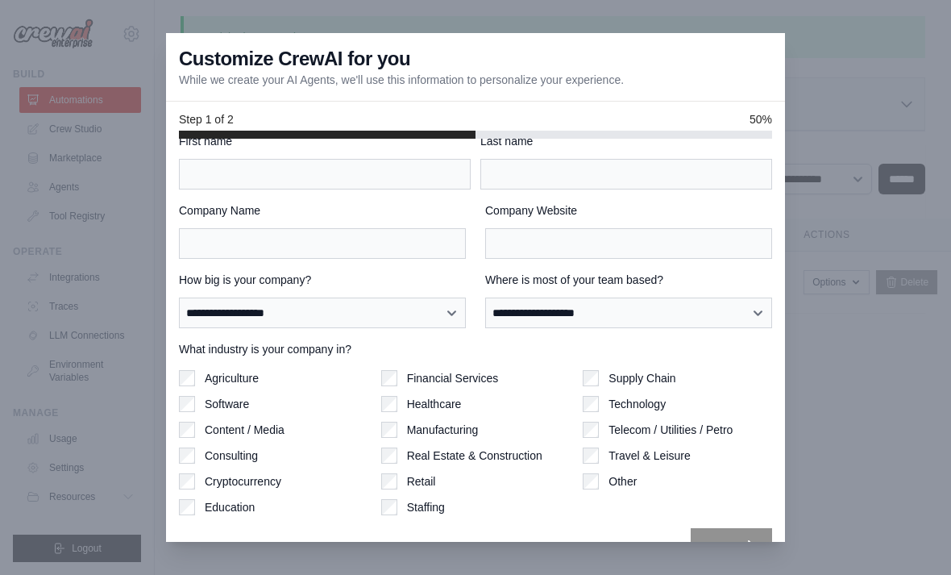
scroll to position [24, 0]
click at [848, 318] on div at bounding box center [475, 287] width 951 height 575
click at [148, 369] on div at bounding box center [475, 287] width 951 height 575
click at [845, 359] on div at bounding box center [475, 287] width 951 height 575
click at [122, 441] on div at bounding box center [475, 287] width 951 height 575
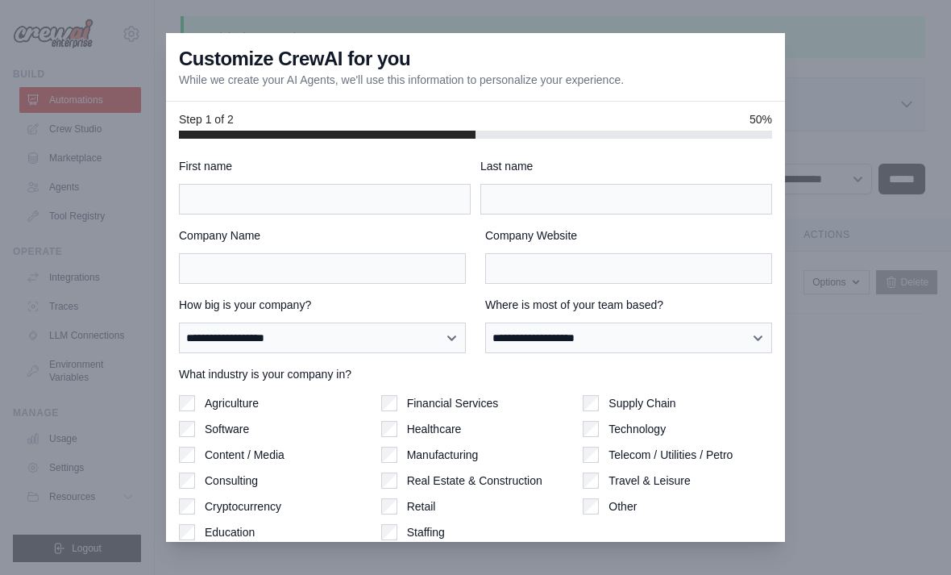
scroll to position [0, 0]
click at [898, 140] on div at bounding box center [475, 287] width 951 height 575
click at [70, 114] on div at bounding box center [475, 287] width 951 height 575
click at [782, 447] on div "**********" at bounding box center [475, 340] width 619 height 402
